Goal: Task Accomplishment & Management: Use online tool/utility

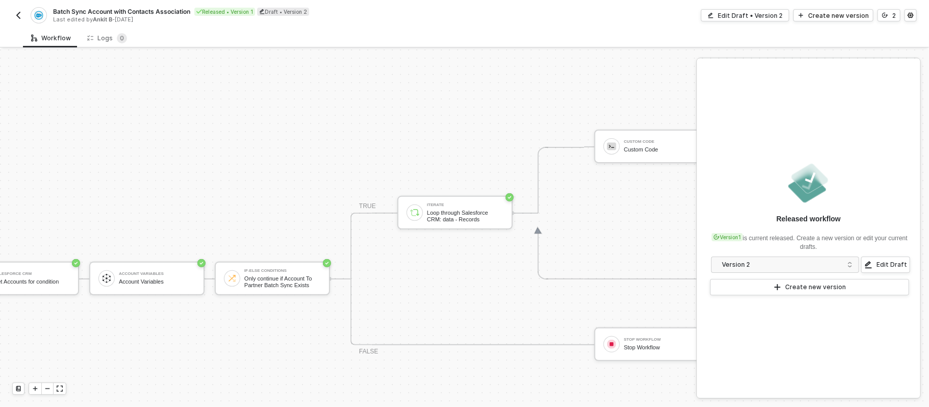
scroll to position [229, 0]
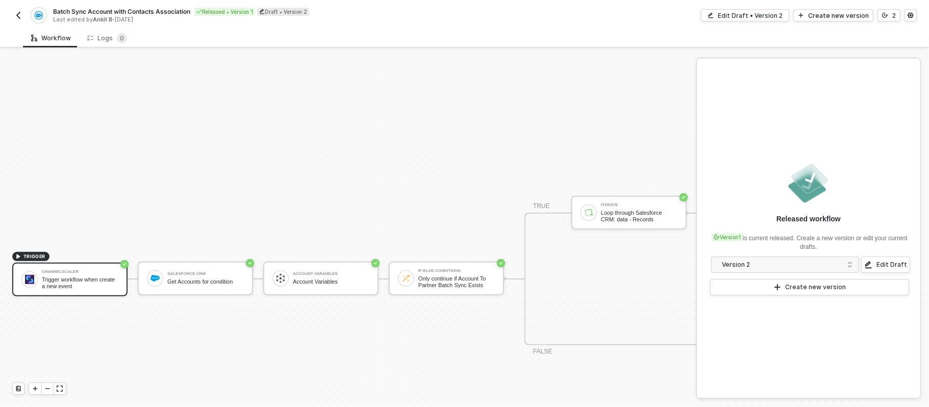
click at [321, 156] on div "TRIGGER Channelscaler Trigger workflow when create a new event Salesforce CRM G…" at bounding box center [464, 278] width 929 height 917
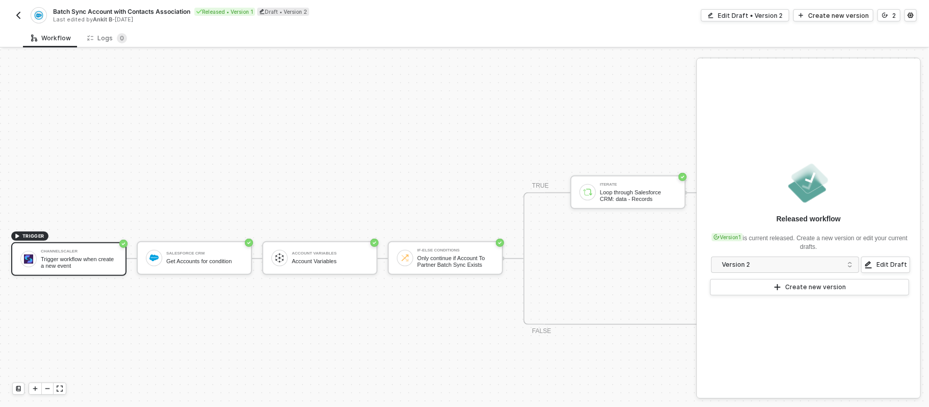
scroll to position [249, 0]
click at [23, 15] on button "button" at bounding box center [18, 15] width 12 height 12
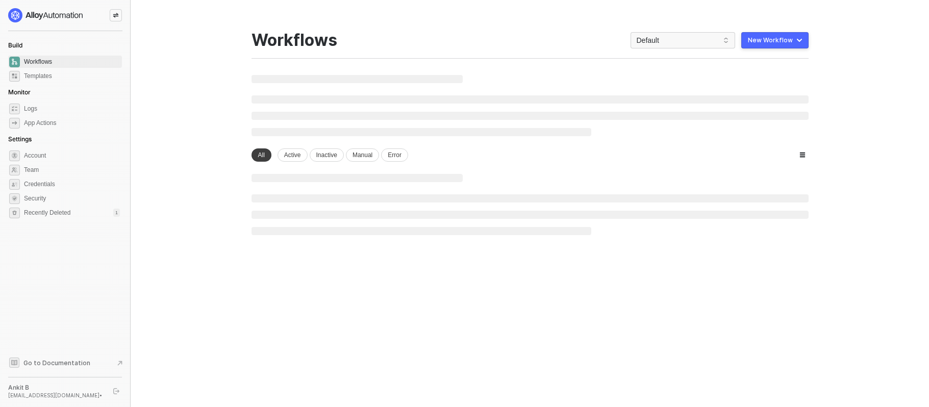
click at [115, 15] on icon "icon-swap" at bounding box center [116, 15] width 6 height 6
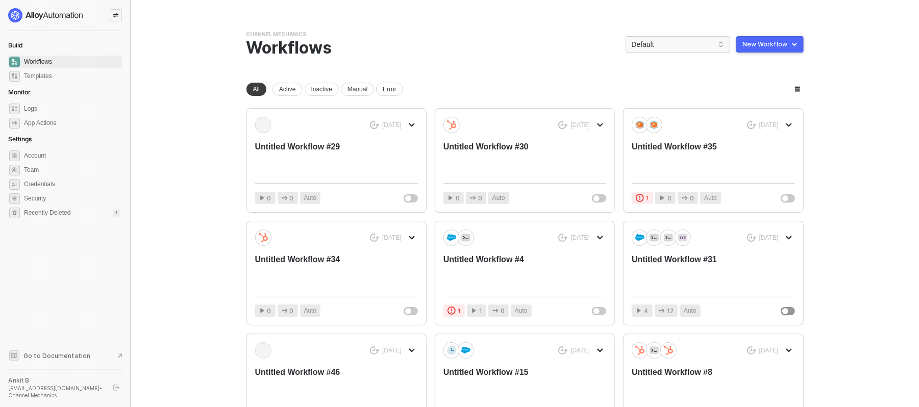
click at [54, 13] on img at bounding box center [45, 15] width 75 height 14
click at [111, 14] on div at bounding box center [116, 15] width 12 height 12
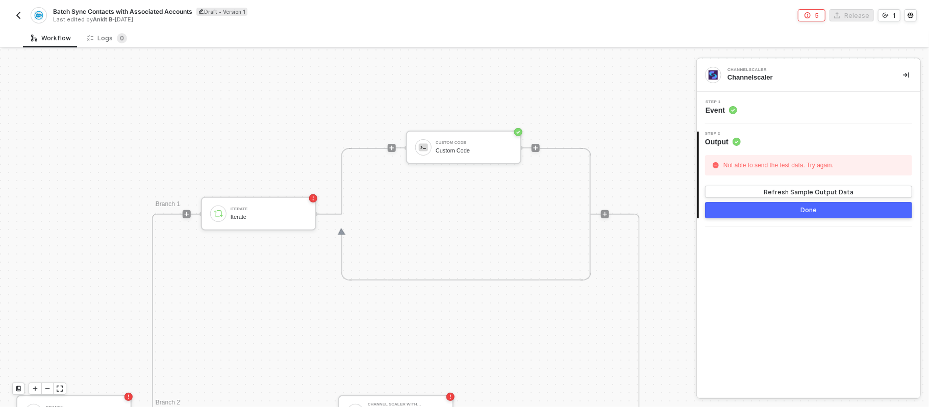
scroll to position [223, 462]
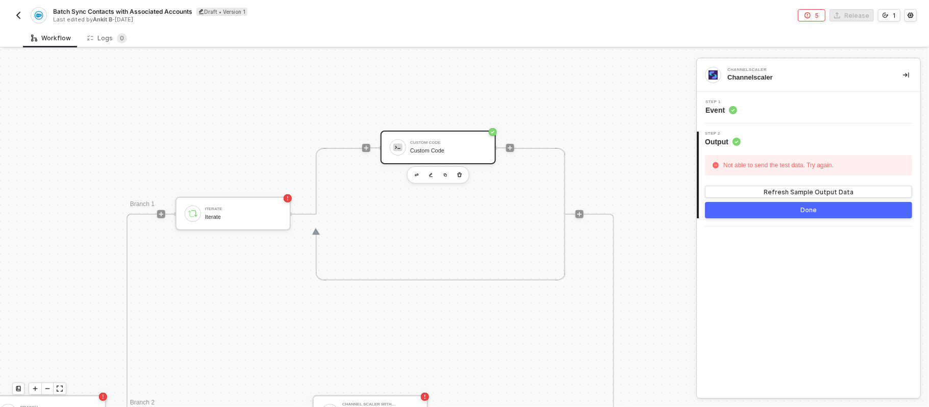
click at [425, 147] on div "Custom Code" at bounding box center [448, 150] width 77 height 7
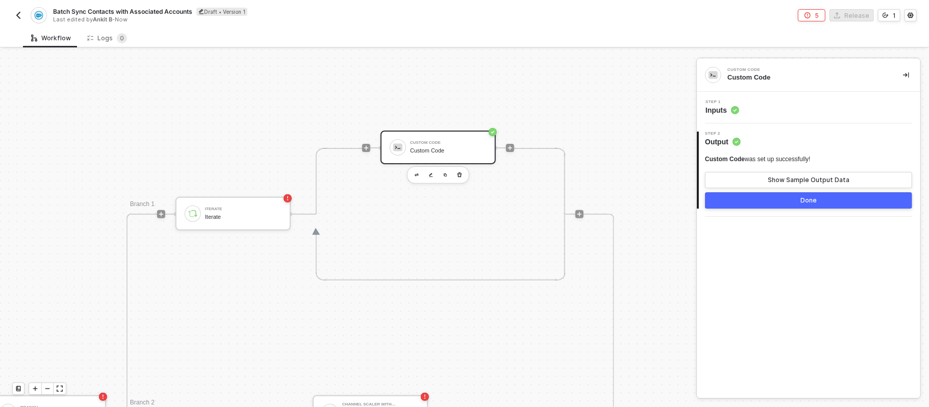
click at [762, 111] on div "Step 1 Inputs" at bounding box center [809, 107] width 221 height 15
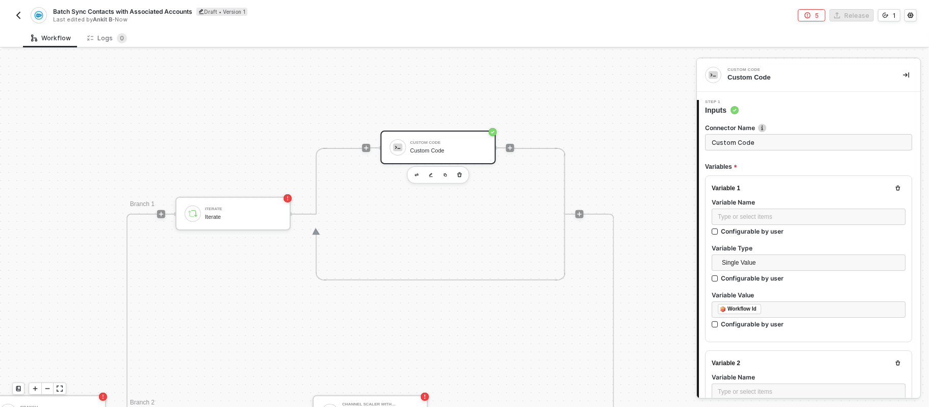
type textarea "/* You can access variables on the inputData object. ex: const myVariable = inp…"
click at [762, 111] on div "Step 1 Inputs" at bounding box center [809, 107] width 221 height 15
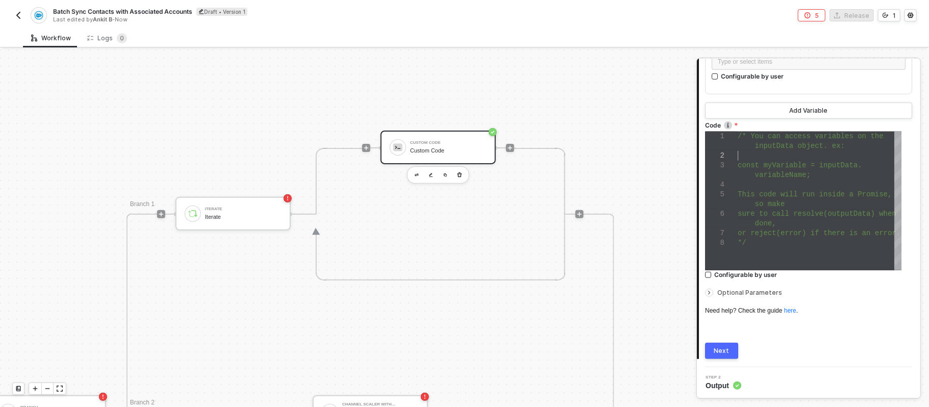
scroll to position [0, 0]
click at [803, 151] on div at bounding box center [820, 156] width 164 height 10
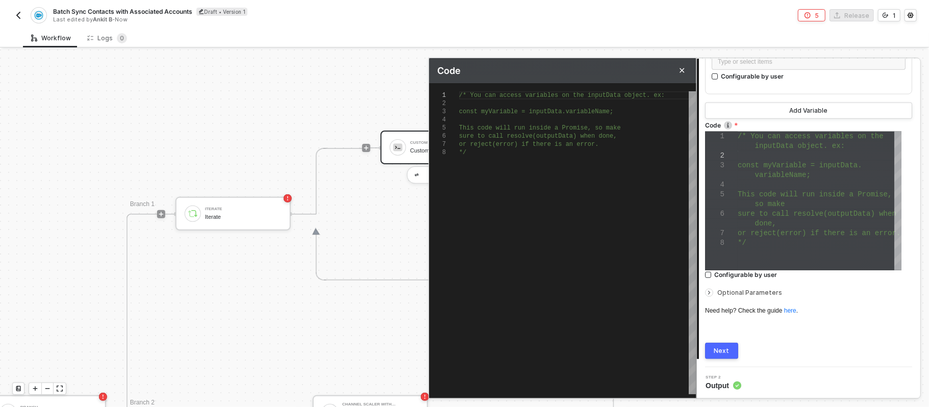
scroll to position [0, 5]
click at [538, 127] on span "This code will run inside a Promise, so make" at bounding box center [540, 127] width 162 height 7
click at [490, 164] on div "/* You can access variables on the inputData objec t. ex: const myVariable = in…" at bounding box center [577, 242] width 237 height 303
click at [522, 197] on div "/* You can access variables on the inputData objec t. ex: const myVariable = in…" at bounding box center [577, 242] width 237 height 303
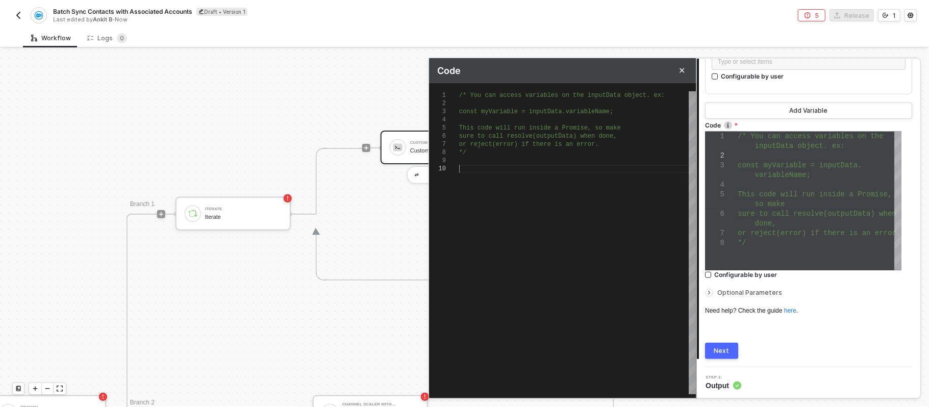
type textarea "/* You can access variables on the inputData object. ex: const myVariable = inp…"
click at [466, 159] on div at bounding box center [577, 161] width 237 height 8
click at [461, 168] on div at bounding box center [577, 169] width 237 height 8
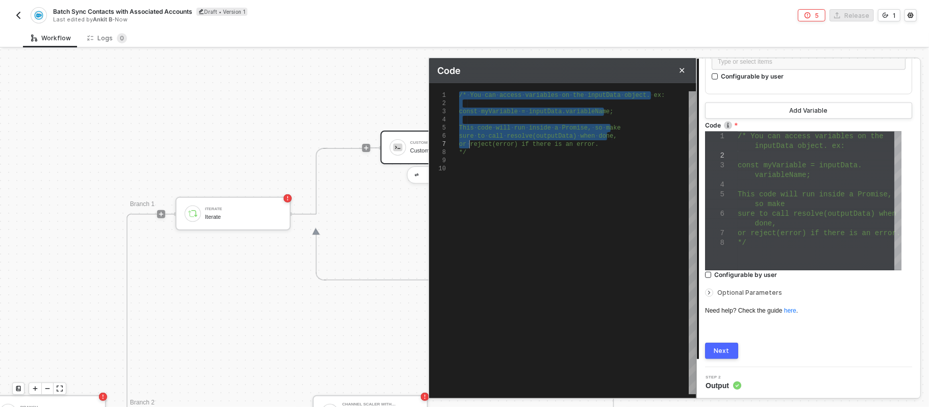
drag, startPoint x: 460, startPoint y: 93, endPoint x: 472, endPoint y: 170, distance: 78.0
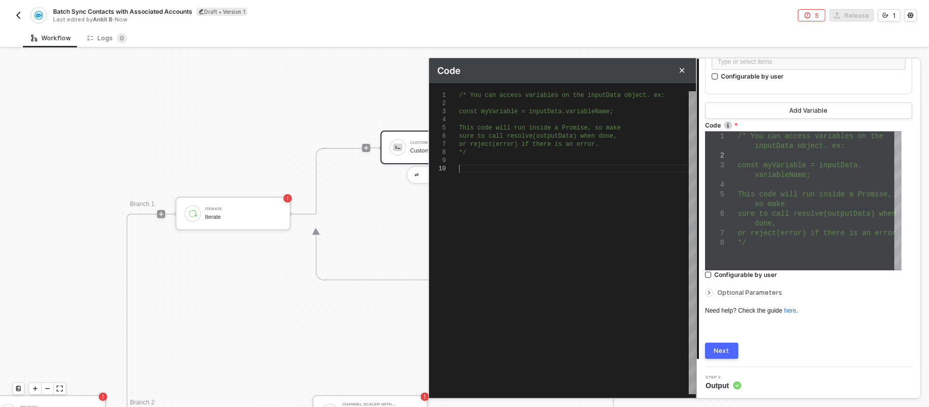
click at [472, 170] on div at bounding box center [577, 169] width 237 height 8
click at [498, 172] on div at bounding box center [577, 169] width 237 height 8
click at [519, 154] on div "*/" at bounding box center [577, 152] width 237 height 8
click at [496, 173] on div "/* You can access variables on the inputData objec t. ex: const myVariable = in…" at bounding box center [577, 242] width 237 height 303
click at [471, 179] on div "/* You can access variables on the inputData objec t. ex: const myVariable = in…" at bounding box center [577, 242] width 237 height 303
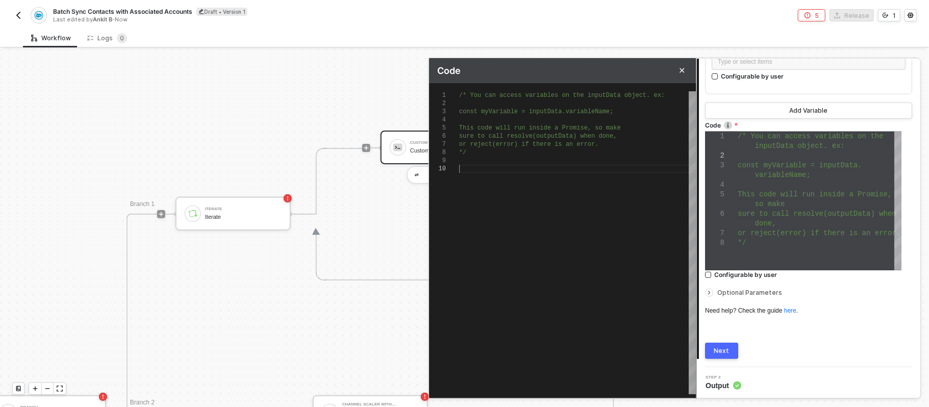
click at [596, 192] on div "/* You can access variables on the inputData objec t. ex: const myVariable = in…" at bounding box center [577, 242] width 237 height 303
click at [439, 69] on span "Code" at bounding box center [448, 70] width 23 height 11
drag, startPoint x: 439, startPoint y: 69, endPoint x: 477, endPoint y: 68, distance: 38.8
click at [477, 68] on div "Code" at bounding box center [562, 70] width 267 height 25
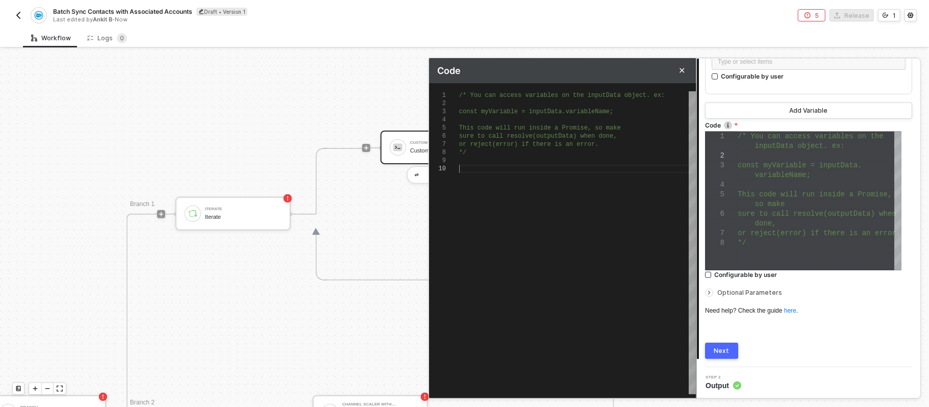
click at [480, 185] on div "/* You can access variables on the inputData objec t. ex: const myVariable = in…" at bounding box center [577, 242] width 237 height 303
click at [488, 166] on div at bounding box center [577, 169] width 237 height 8
click at [474, 168] on div at bounding box center [577, 169] width 237 height 8
click at [486, 170] on div at bounding box center [577, 169] width 237 height 8
click at [506, 156] on div "*/" at bounding box center [577, 152] width 237 height 8
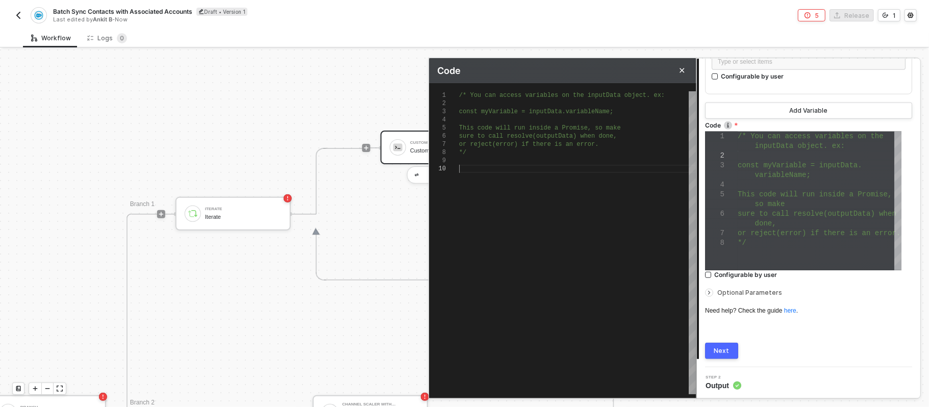
drag, startPoint x: 513, startPoint y: 248, endPoint x: 439, endPoint y: 54, distance: 208.0
click at [696, 407] on div "Code 1 2 3 4 5 6 7 8 9 10 /* You can access variables on the inputData objec t.…" at bounding box center [696, 415] width 0 height 0
click at [556, 262] on div "/* You can access variables on the inputData objec t. ex: const myVariable = in…" at bounding box center [577, 242] width 237 height 303
click at [758, 180] on div at bounding box center [820, 185] width 164 height 10
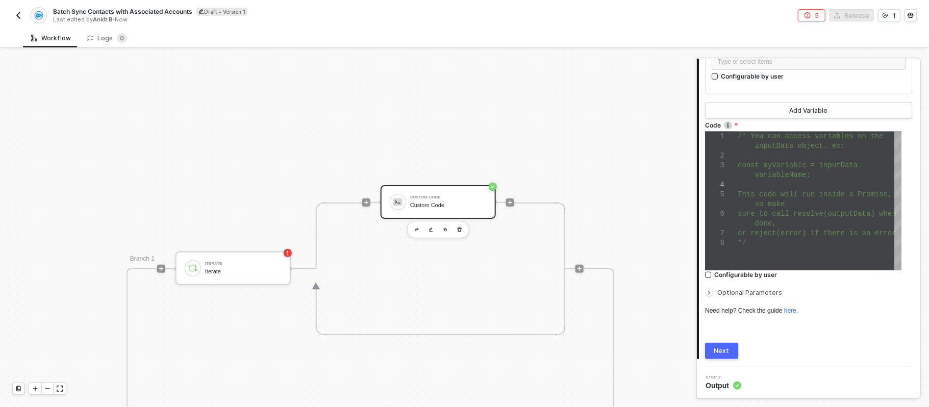
scroll to position [0, 462]
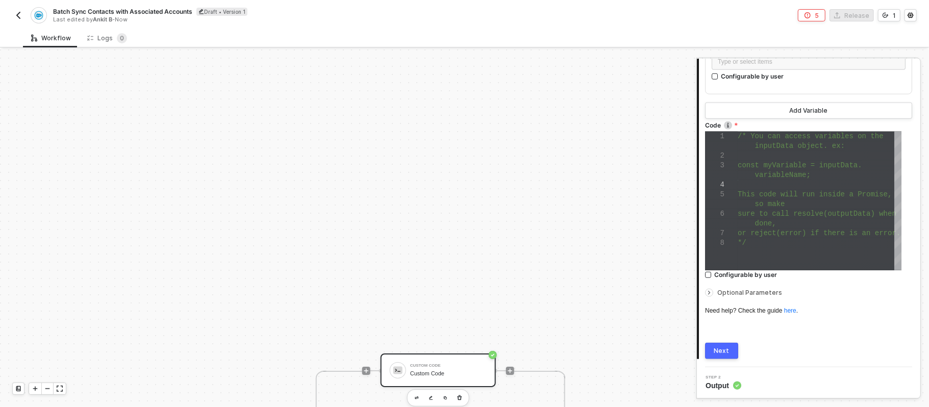
click at [12, 13] on button "button" at bounding box center [18, 15] width 12 height 12
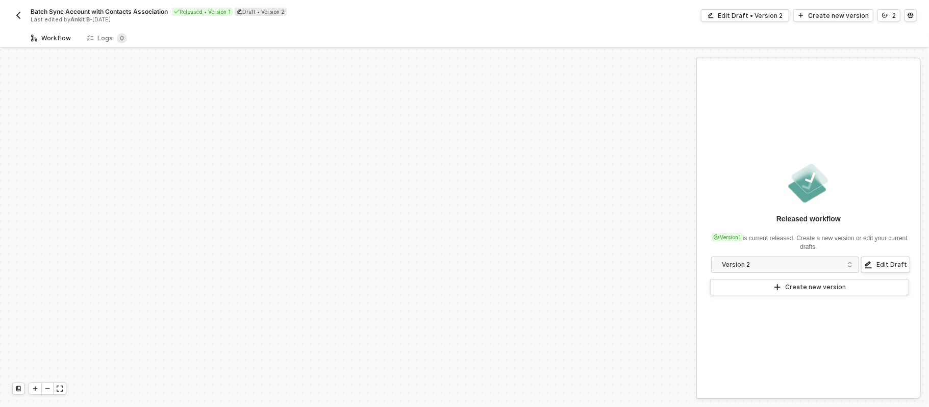
scroll to position [229, 0]
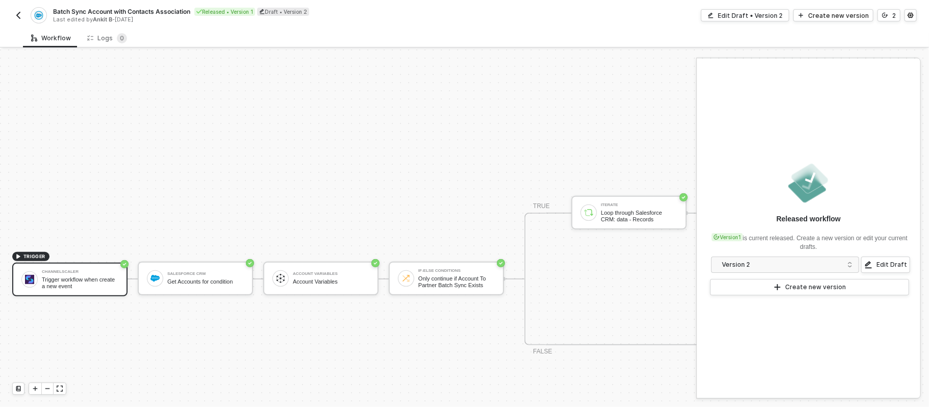
click at [12, 13] on button "button" at bounding box center [18, 15] width 12 height 12
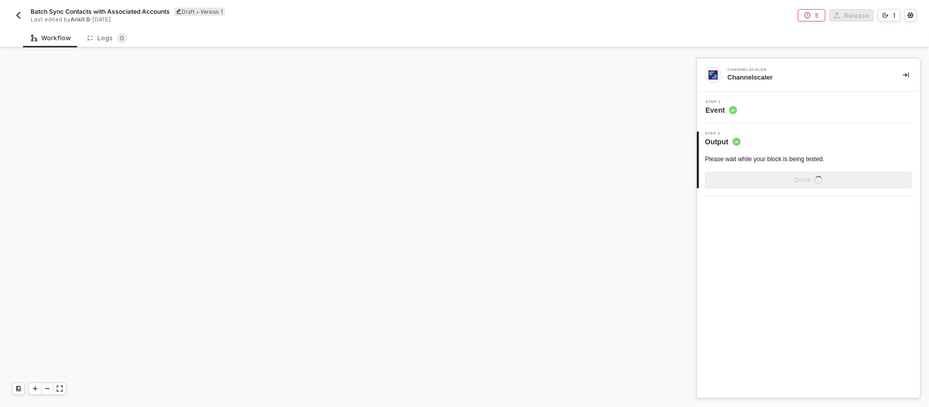
scroll to position [469, 0]
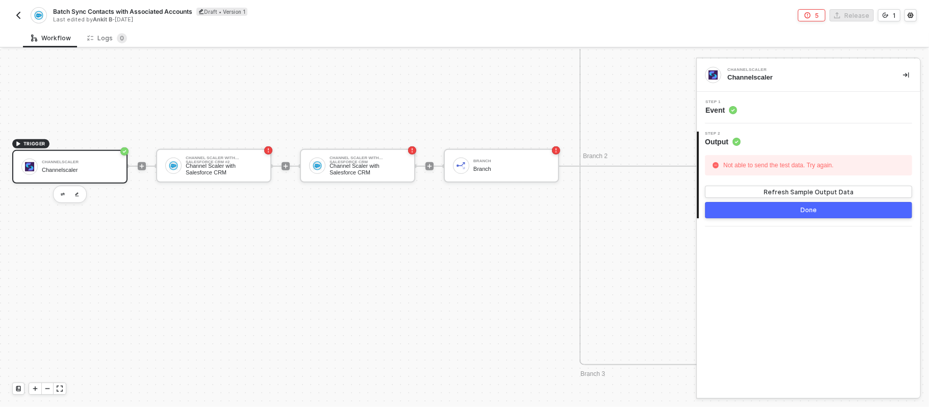
click at [14, 17] on img "button" at bounding box center [18, 15] width 8 height 8
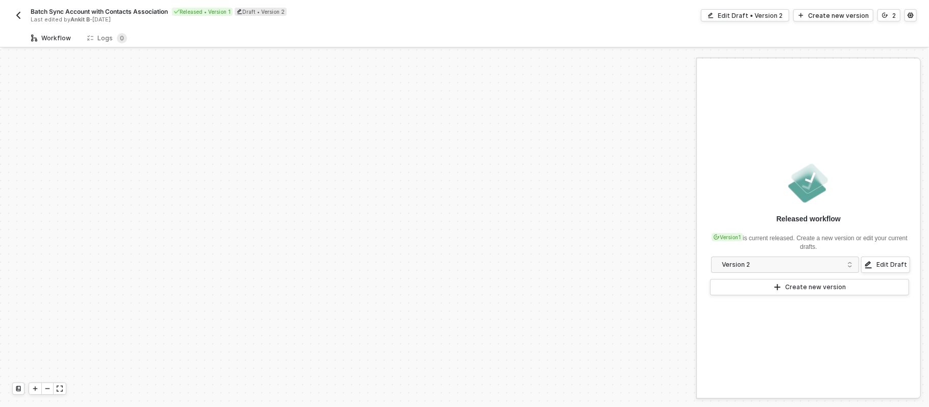
scroll to position [229, 0]
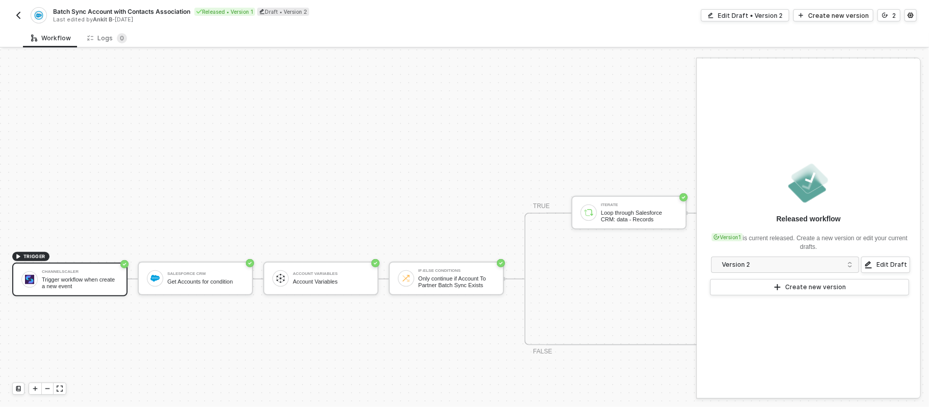
click at [14, 12] on img "button" at bounding box center [18, 15] width 8 height 8
